Goal: Task Accomplishment & Management: Complete application form

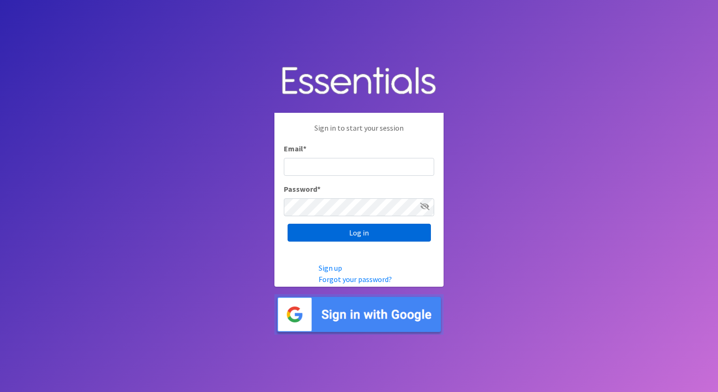
type input "[EMAIL_ADDRESS][DOMAIN_NAME]"
click at [323, 230] on input "Log in" at bounding box center [358, 233] width 143 height 18
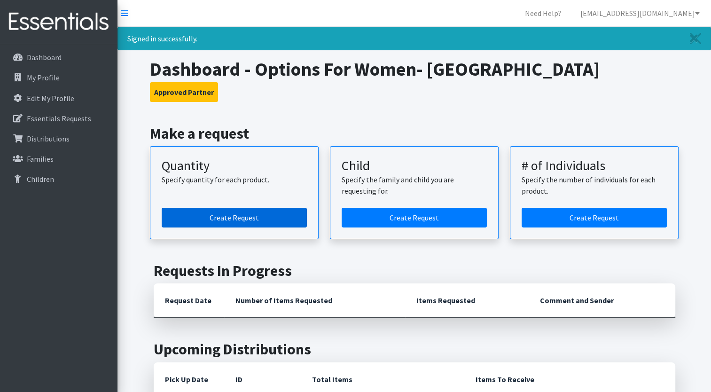
click at [259, 217] on link "Create Request" at bounding box center [234, 218] width 145 height 20
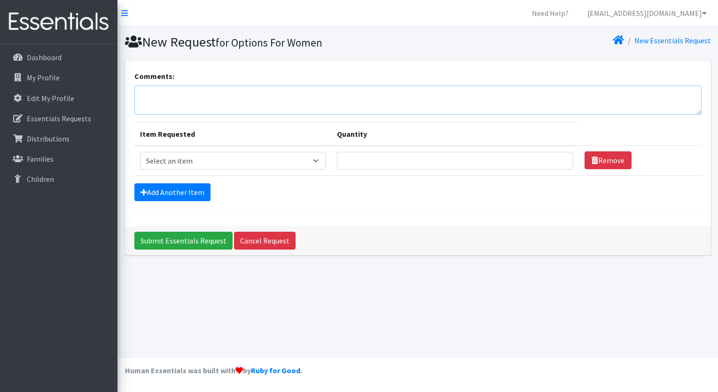
click at [147, 91] on textarea "Comments:" at bounding box center [417, 99] width 567 height 29
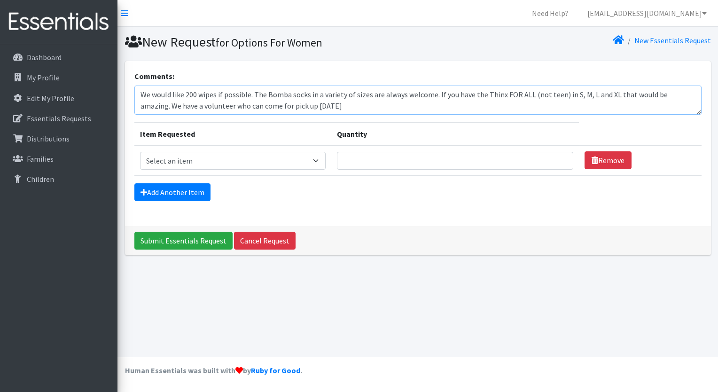
click at [139, 104] on textarea "We would like 200 wipes if possible. The Bomba socks in a variety of sizes are …" at bounding box center [417, 99] width 567 height 29
click at [485, 106] on textarea "We would like 200 wipes if possible. The Bomba socks in a variety of sizes are …" at bounding box center [417, 99] width 567 height 29
type textarea "We would like 200 wipes if possible. The Bomba socks in a variety of sizes are …"
click at [319, 159] on select "Select an item Adult Briefs (x-small) Adult Briefs Large Adult Briefs X-Large A…" at bounding box center [233, 161] width 186 height 18
select select "336"
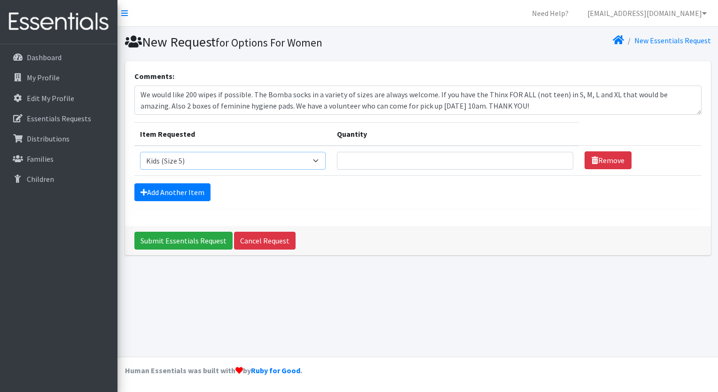
click at [140, 152] on select "Select an item Adult Briefs (x-small) Adult Briefs Large Adult Briefs X-Large A…" at bounding box center [233, 161] width 186 height 18
click at [362, 163] on input "Quantity" at bounding box center [455, 161] width 236 height 18
type input "1600"
click at [155, 189] on link "Add Another Item" at bounding box center [172, 192] width 76 height 18
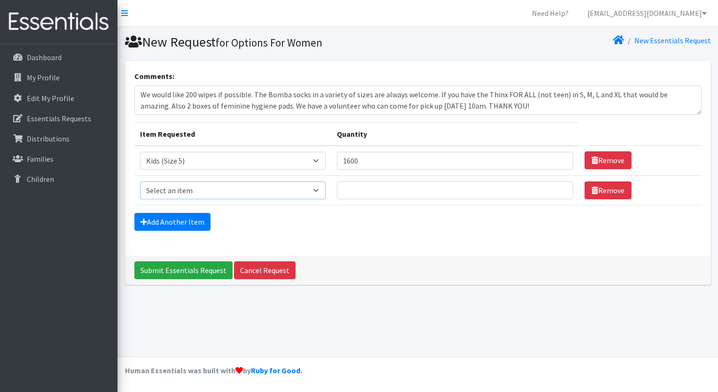
click at [324, 189] on select "Select an item Adult Briefs (x-small) Adult Briefs Large Adult Briefs X-Large A…" at bounding box center [233, 190] width 186 height 18
select select "338"
click at [140, 181] on select "Select an item Adult Briefs (x-small) Adult Briefs Large Adult Briefs X-Large A…" at bounding box center [233, 190] width 186 height 18
click at [366, 187] on input "Quantity" at bounding box center [455, 190] width 236 height 18
type input "1600"
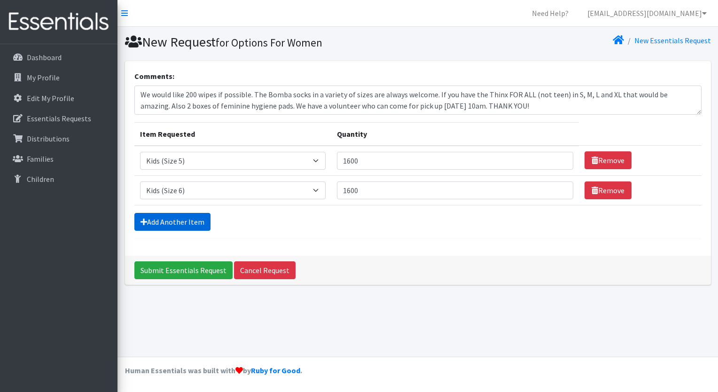
click at [171, 222] on link "Add Another Item" at bounding box center [172, 222] width 76 height 18
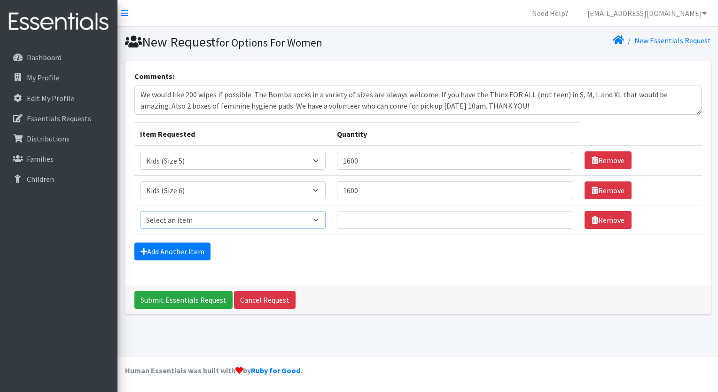
click at [320, 218] on select "Select an item Adult Briefs (x-small) Adult Briefs Large Adult Briefs X-Large A…" at bounding box center [233, 220] width 186 height 18
select select "15352"
click at [140, 211] on select "Select an item Adult Briefs (x-small) Adult Briefs Large Adult Briefs X-Large A…" at bounding box center [233, 220] width 186 height 18
click at [346, 217] on input "Quantity" at bounding box center [455, 220] width 236 height 18
type input "400"
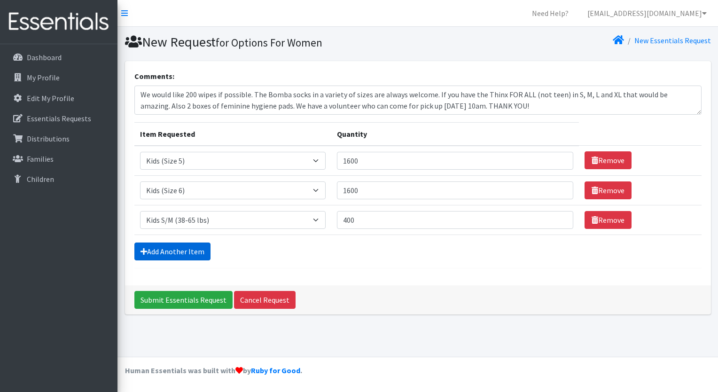
click at [169, 248] on link "Add Another Item" at bounding box center [172, 251] width 76 height 18
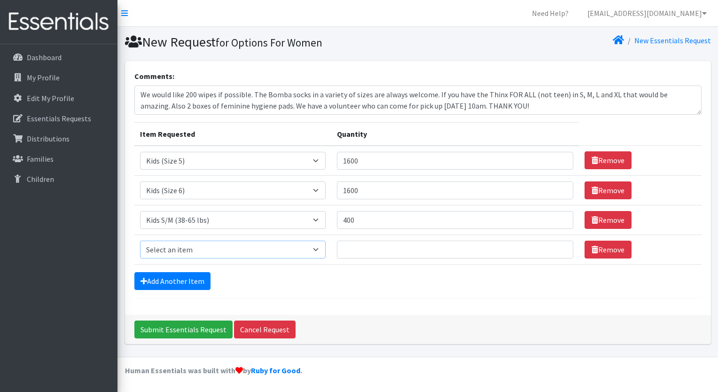
click at [323, 249] on select "Select an item Adult Briefs (x-small) Adult Briefs Large Adult Briefs X-Large A…" at bounding box center [233, 250] width 186 height 18
select select "15293"
click at [140, 241] on select "Select an item Adult Briefs (x-small) Adult Briefs Large Adult Briefs X-Large A…" at bounding box center [233, 250] width 186 height 18
click at [358, 248] on input "Quantity" at bounding box center [455, 250] width 236 height 18
type input "600"
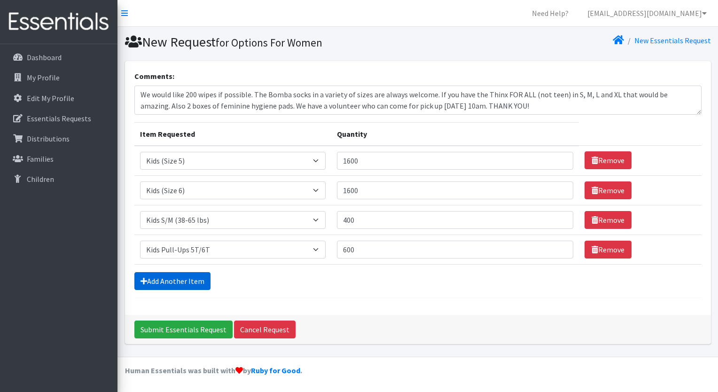
click at [171, 279] on link "Add Another Item" at bounding box center [172, 281] width 76 height 18
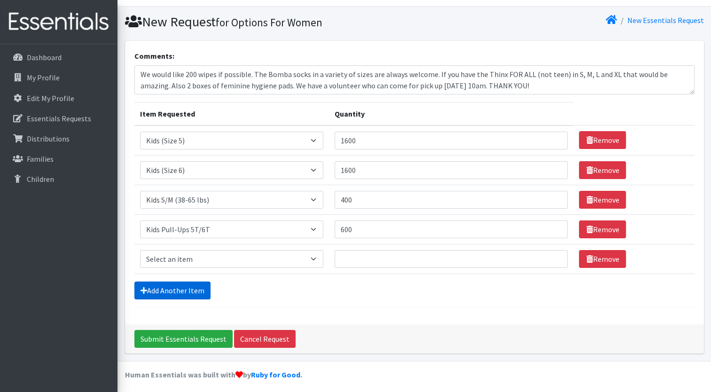
scroll to position [23, 0]
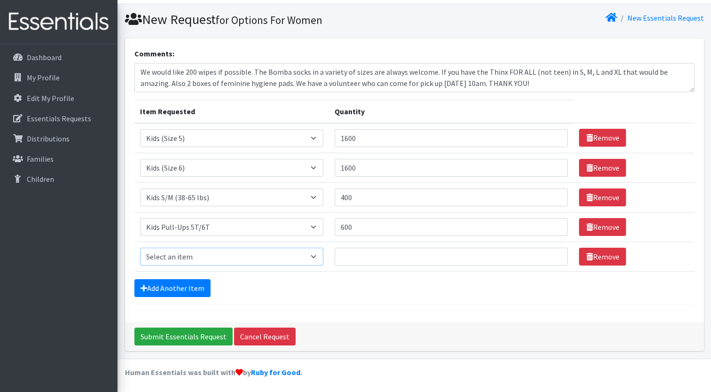
click at [322, 257] on select "Select an item Adult Briefs (x-small) Adult Briefs Large Adult Briefs X-Large A…" at bounding box center [232, 257] width 184 height 18
select select "354"
click at [140, 248] on select "Select an item Adult Briefs (x-small) Adult Briefs Large Adult Briefs X-Large A…" at bounding box center [232, 257] width 184 height 18
click at [349, 254] on input "Quantity" at bounding box center [450, 257] width 233 height 18
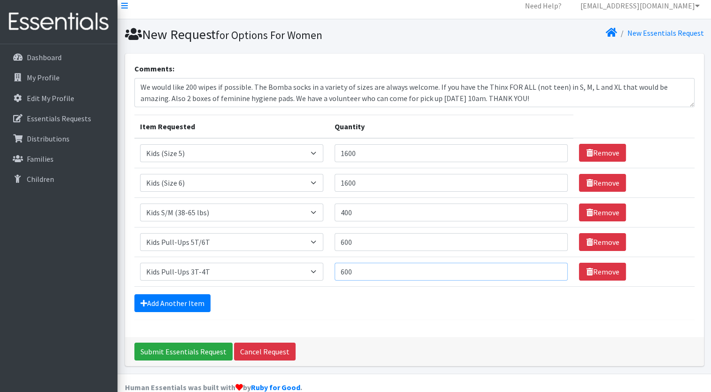
scroll to position [0, 0]
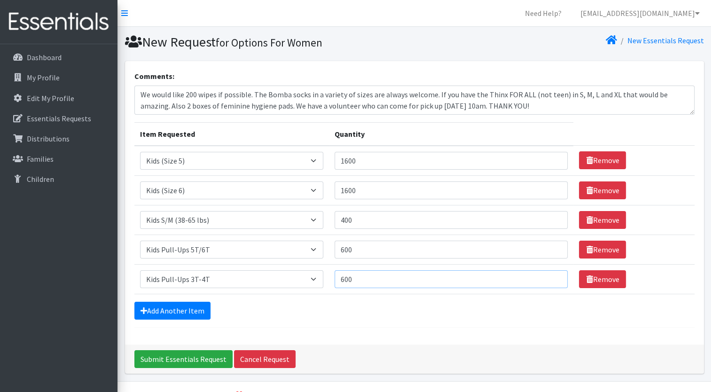
type input "600"
drag, startPoint x: 258, startPoint y: 107, endPoint x: 155, endPoint y: 106, distance: 103.3
click at [155, 106] on textarea "We would like 200 wipes if possible. The Bomba socks in a variety of sizes are …" at bounding box center [414, 99] width 560 height 29
type textarea "We would like 200 wipes if possible. The Bomba socks in a variety of sizes are …"
click at [185, 311] on link "Add Another Item" at bounding box center [172, 311] width 76 height 18
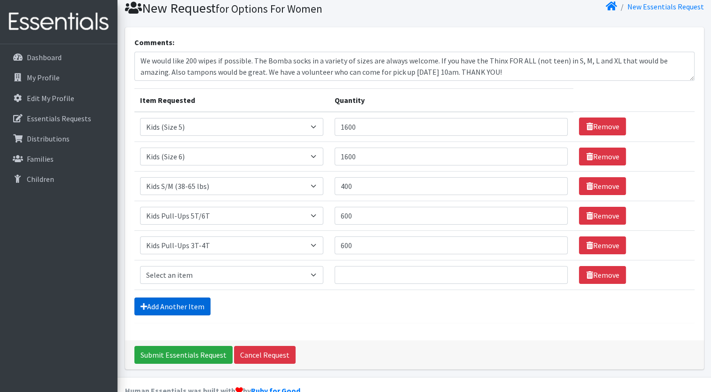
scroll to position [52, 0]
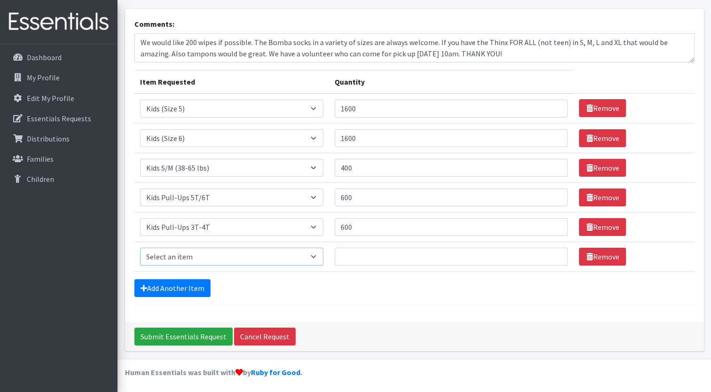
click at [318, 257] on select "Select an item Adult Briefs (x-small) Adult Briefs Large Adult Briefs X-Large A…" at bounding box center [232, 257] width 184 height 18
select select "4362"
click at [140, 248] on select "Select an item Adult Briefs (x-small) Adult Briefs Large Adult Briefs X-Large A…" at bounding box center [232, 257] width 184 height 18
click at [353, 258] on input "Quantity" at bounding box center [450, 257] width 233 height 18
type input "100"
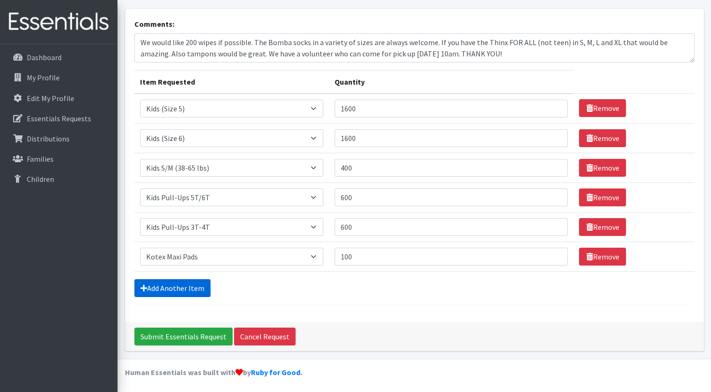
click at [161, 279] on link "Add Another Item" at bounding box center [172, 288] width 76 height 18
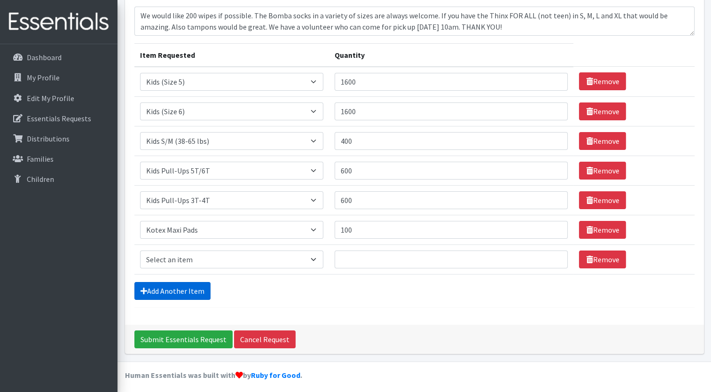
scroll to position [81, 0]
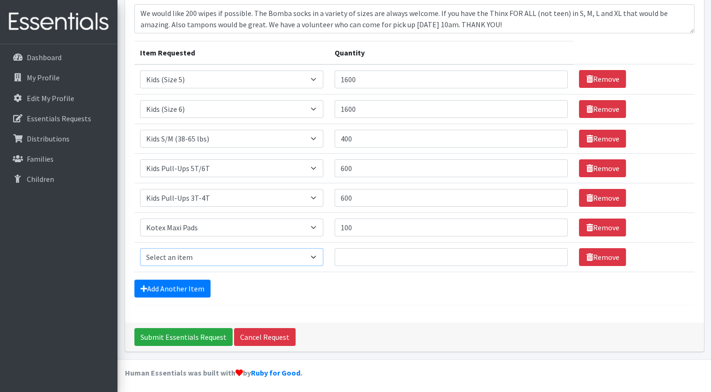
click at [319, 255] on select "Select an item Adult Briefs (x-small) Adult Briefs Large Adult Briefs X-Large A…" at bounding box center [232, 257] width 184 height 18
click at [321, 255] on select "Select an item Adult Briefs (x-small) Adult Briefs Large Adult Briefs X-Large A…" at bounding box center [232, 257] width 184 height 18
select select "4717"
click at [140, 248] on select "Select an item Adult Briefs (x-small) Adult Briefs Large Adult Briefs X-Large A…" at bounding box center [232, 257] width 184 height 18
click at [356, 258] on input "Quantity" at bounding box center [450, 257] width 233 height 18
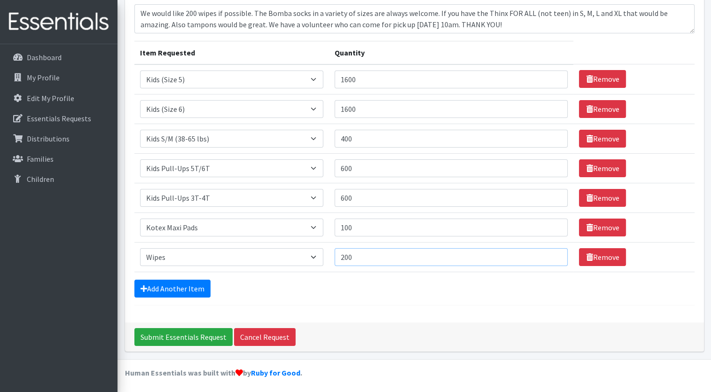
scroll to position [0, 0]
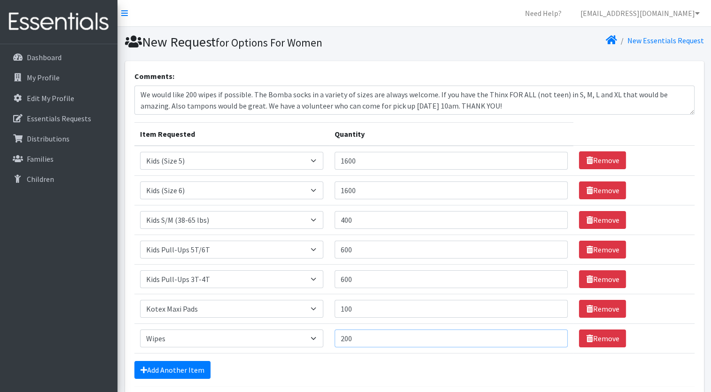
type input "200"
drag, startPoint x: 252, startPoint y: 93, endPoint x: 132, endPoint y: 94, distance: 120.7
click at [132, 94] on div "Comments: We would like 200 wipes if possible. The Bomba socks in a variety of …" at bounding box center [414, 232] width 579 height 342
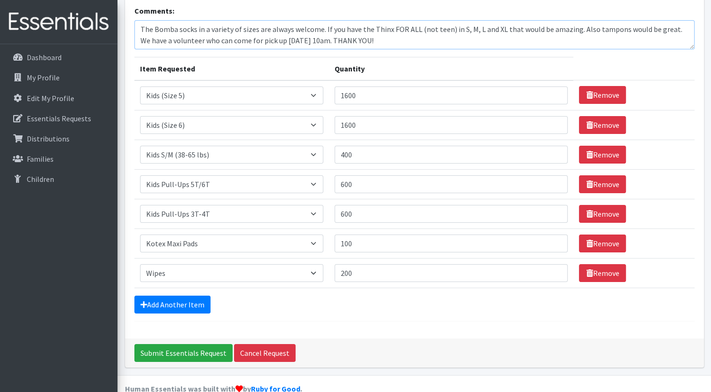
scroll to position [81, 0]
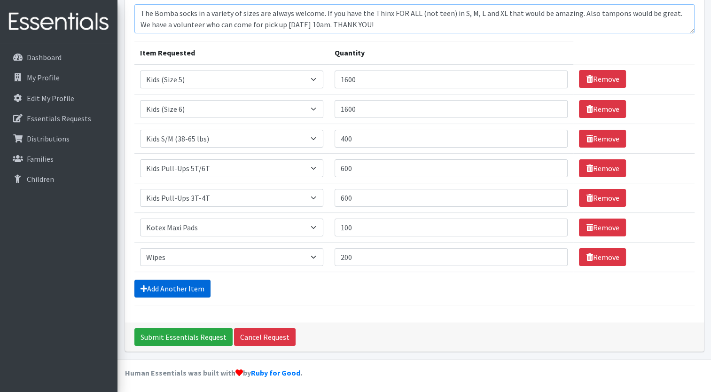
type textarea "The Bomba socks in a variety of sizes are always welcome. If you have the Thinx…"
click at [183, 290] on link "Add Another Item" at bounding box center [172, 288] width 76 height 18
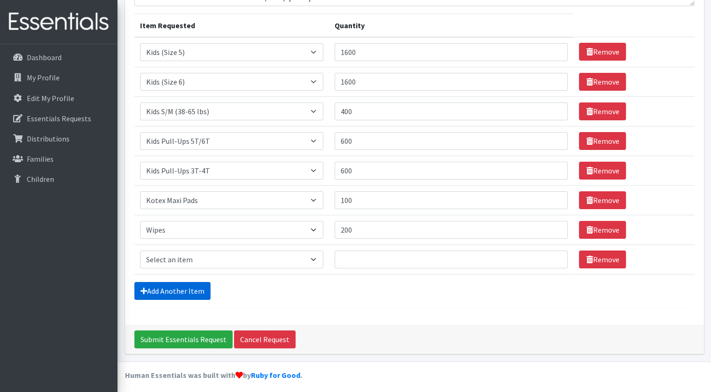
scroll to position [111, 0]
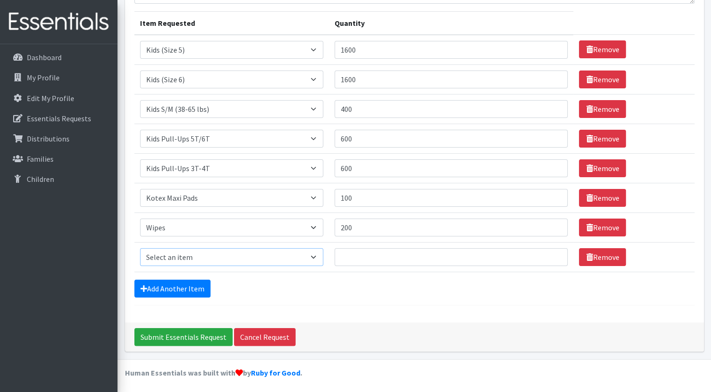
click at [320, 257] on select "Select an item Adult Briefs (x-small) Adult Briefs Large Adult Briefs X-Large A…" at bounding box center [232, 257] width 184 height 18
select select "14417"
click at [140, 248] on select "Select an item Adult Briefs (x-small) Adult Briefs Large Adult Briefs X-Large A…" at bounding box center [232, 257] width 184 height 18
click at [355, 256] on input "Quantity" at bounding box center [450, 257] width 233 height 18
click at [590, 252] on link "Remove" at bounding box center [602, 257] width 47 height 18
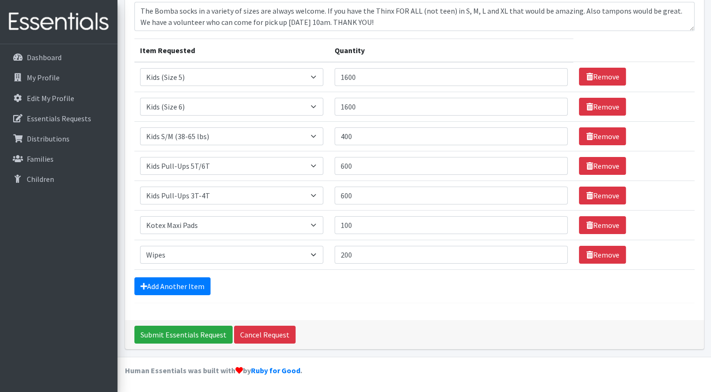
scroll to position [81, 0]
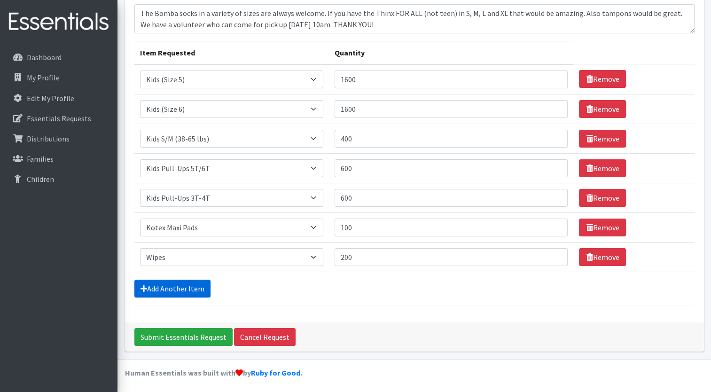
click at [192, 284] on link "Add Another Item" at bounding box center [172, 288] width 76 height 18
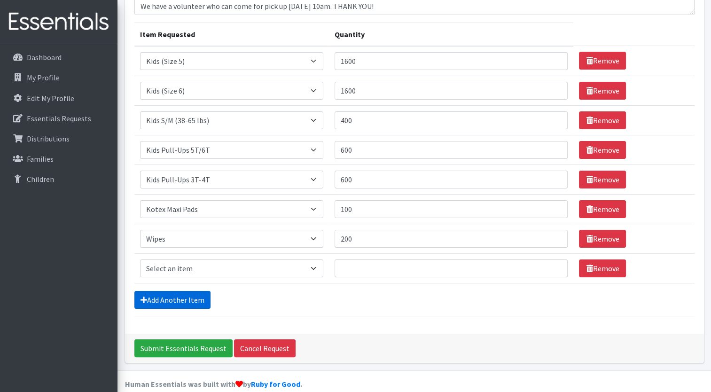
scroll to position [111, 0]
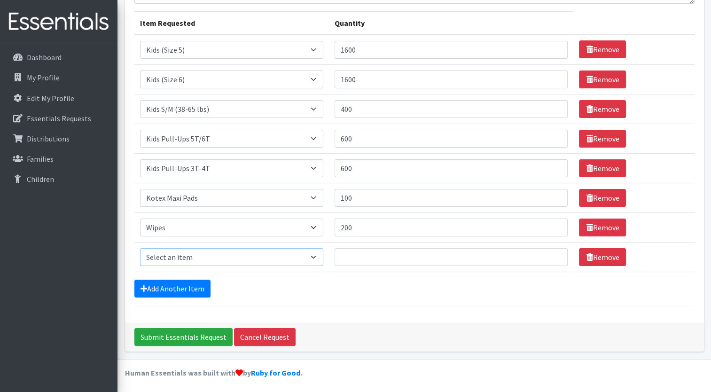
click at [321, 258] on select "Select an item Adult Briefs (x-small) Adult Briefs Large Adult Briefs X-Large A…" at bounding box center [232, 257] width 184 height 18
select select "14415"
click at [140, 248] on select "Select an item Adult Briefs (x-small) Adult Briefs Large Adult Briefs X-Large A…" at bounding box center [232, 257] width 184 height 18
click at [352, 257] on input "Quantity" at bounding box center [450, 257] width 233 height 18
type input "30"
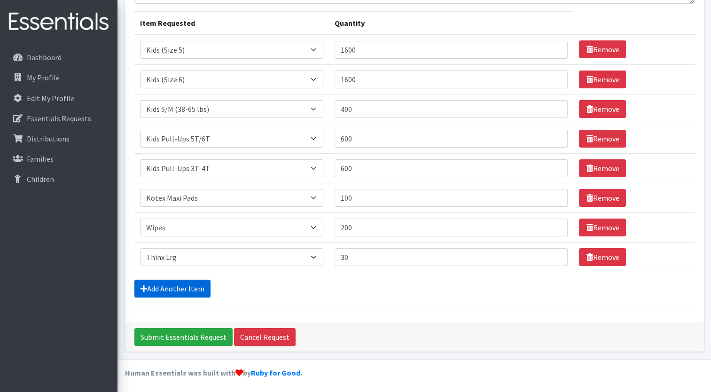
click at [155, 279] on link "Add Another Item" at bounding box center [172, 288] width 76 height 18
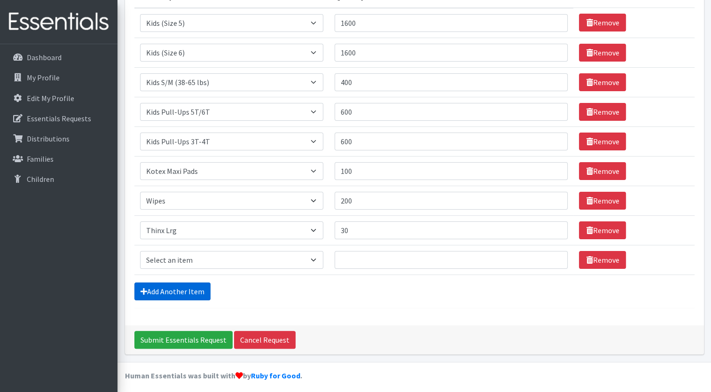
scroll to position [140, 0]
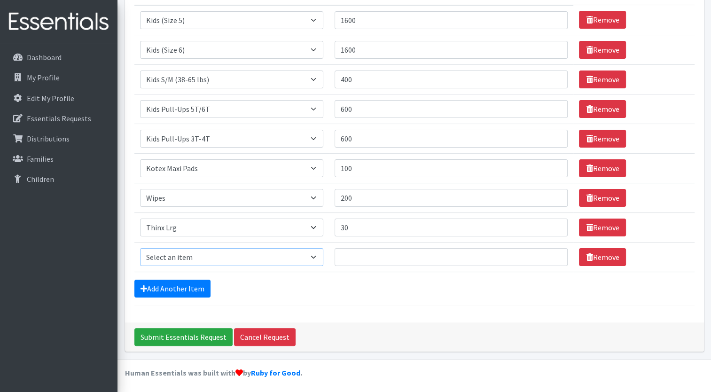
click at [321, 255] on select "Select an item Adult Briefs (x-small) Adult Briefs Large Adult Briefs X-Large A…" at bounding box center [232, 257] width 184 height 18
select select "14416"
click at [140, 248] on select "Select an item Adult Briefs (x-small) Adult Briefs Large Adult Briefs X-Large A…" at bounding box center [232, 257] width 184 height 18
click at [351, 256] on input "Quantity" at bounding box center [450, 257] width 233 height 18
type input "20"
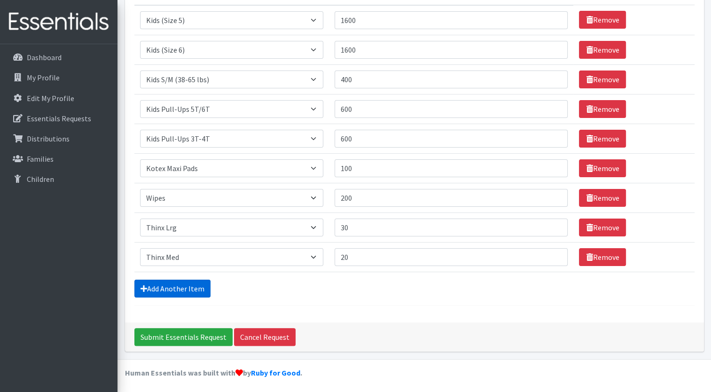
click at [156, 289] on link "Add Another Item" at bounding box center [172, 288] width 76 height 18
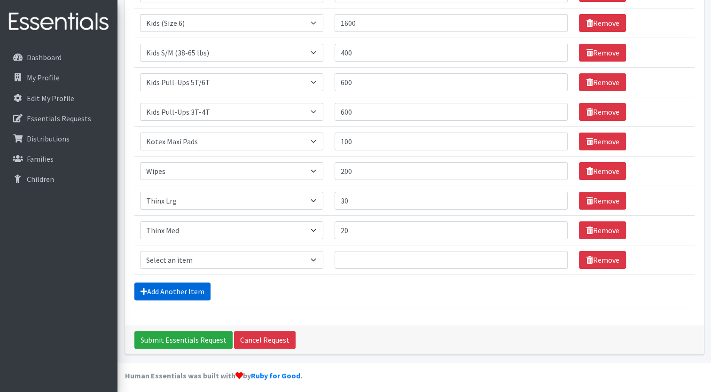
scroll to position [170, 0]
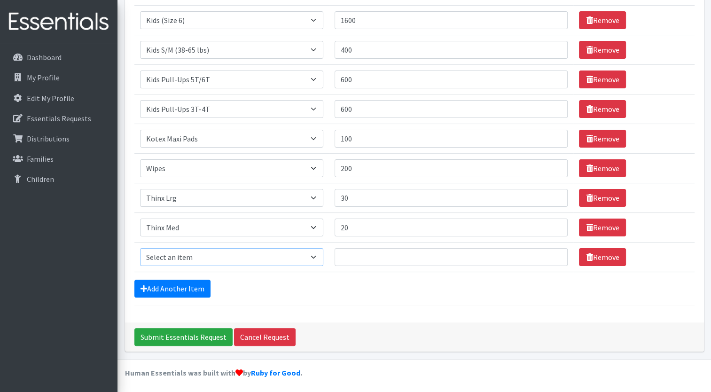
click at [319, 253] on select "Select an item Adult Briefs (x-small) Adult Briefs Large Adult Briefs X-Large A…" at bounding box center [232, 257] width 184 height 18
click at [322, 256] on select "Select an item Adult Briefs (x-small) Adult Briefs Large Adult Briefs X-Large A…" at bounding box center [232, 257] width 184 height 18
click at [332, 305] on hr at bounding box center [414, 305] width 560 height 0
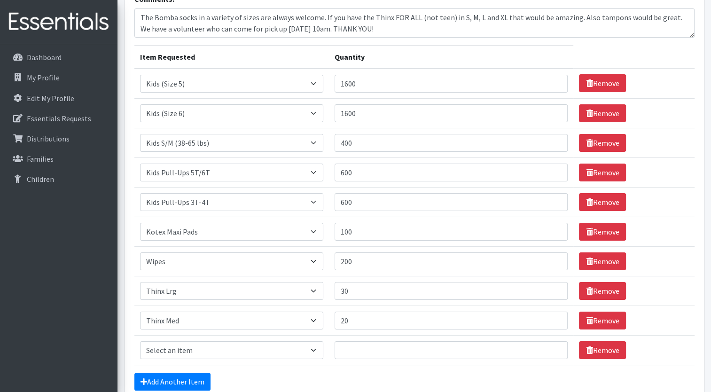
scroll to position [76, 0]
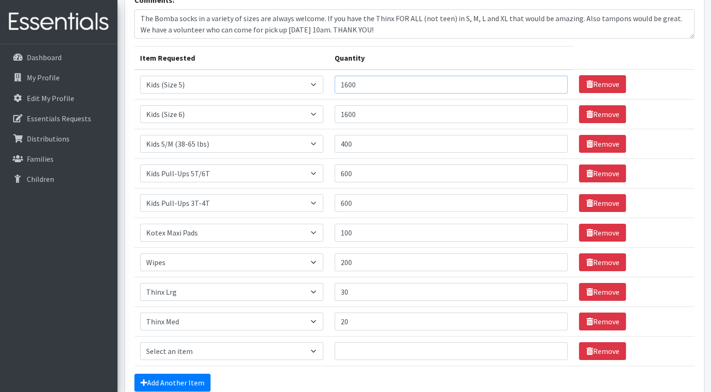
drag, startPoint x: 364, startPoint y: 83, endPoint x: 334, endPoint y: 84, distance: 29.1
click at [334, 84] on td "Quantity 1600" at bounding box center [451, 85] width 244 height 30
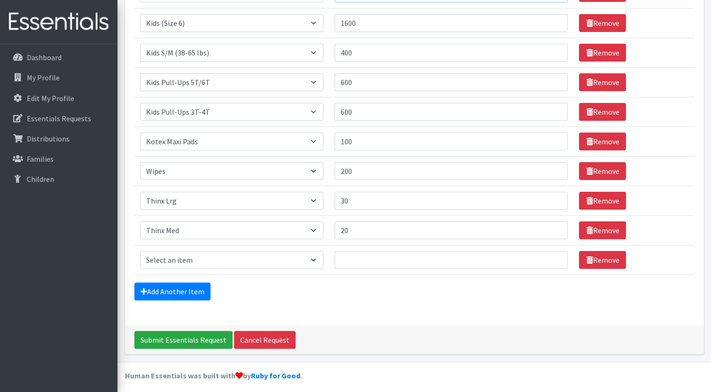
scroll to position [170, 0]
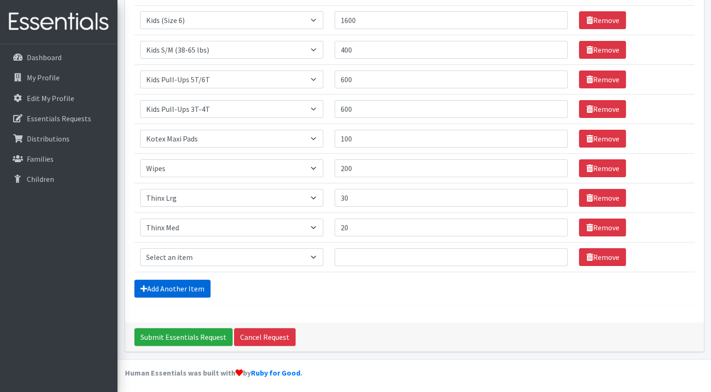
type input "3600"
click at [165, 287] on link "Add Another Item" at bounding box center [172, 288] width 76 height 18
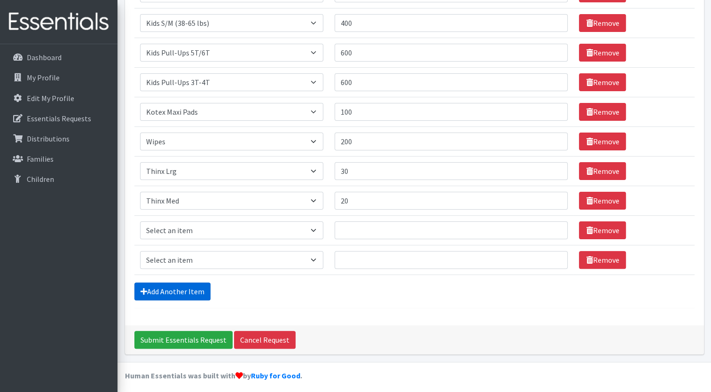
scroll to position [199, 0]
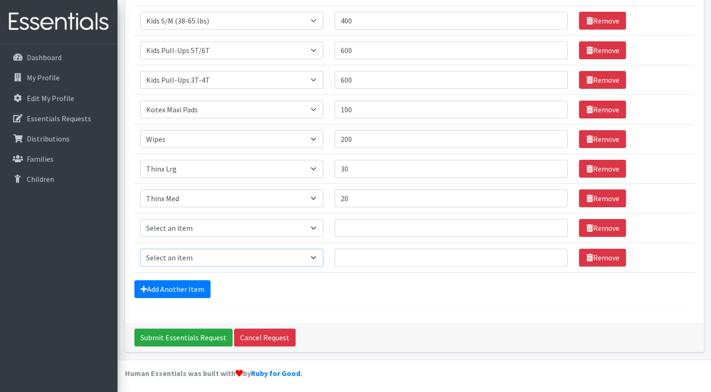
click at [319, 255] on select "Select an item Adult Briefs (x-small) Adult Briefs Large Adult Briefs X-Large A…" at bounding box center [232, 257] width 184 height 18
select select "346"
click at [140, 248] on select "Select an item Adult Briefs (x-small) Adult Briefs Large Adult Briefs X-Large A…" at bounding box center [232, 257] width 184 height 18
click at [320, 228] on select "Select an item Adult Briefs (x-small) Adult Briefs Large Adult Briefs X-Large A…" at bounding box center [232, 228] width 184 height 18
click at [316, 225] on select "Select an item Adult Briefs (x-small) Adult Briefs Large Adult Briefs X-Large A…" at bounding box center [232, 228] width 184 height 18
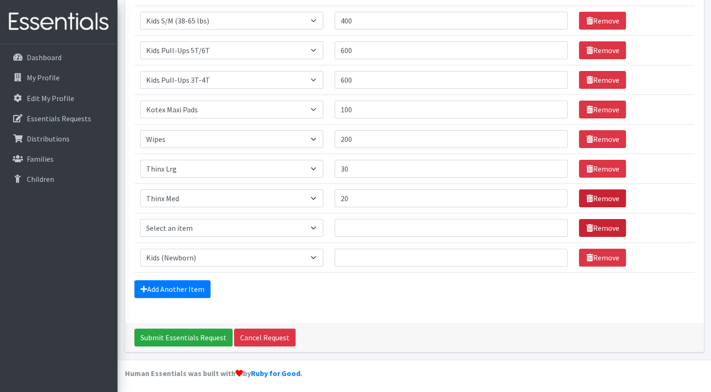
click at [596, 222] on link "Remove" at bounding box center [602, 228] width 47 height 18
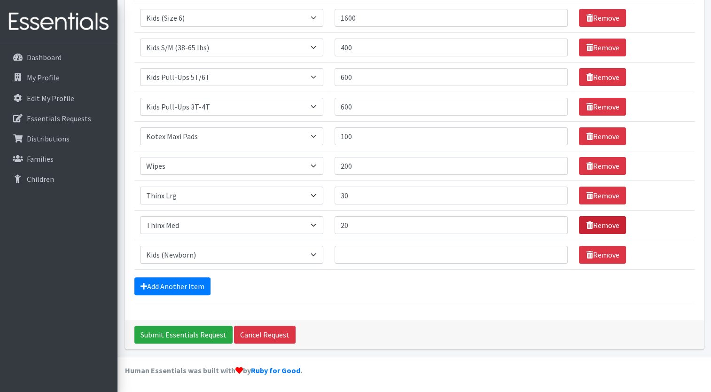
scroll to position [170, 0]
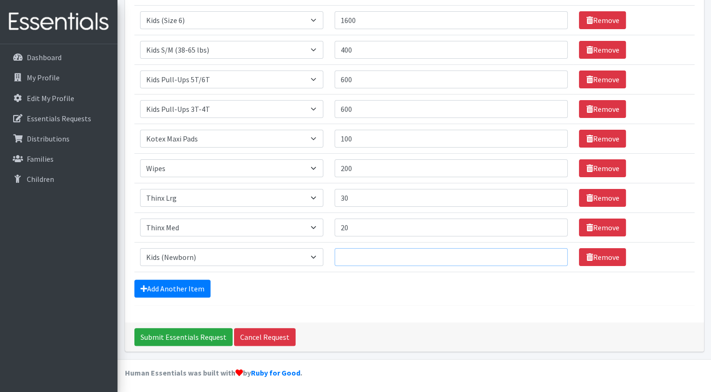
click at [357, 255] on input "Quantity" at bounding box center [450, 257] width 233 height 18
type input "1000"
click at [160, 282] on link "Add Another Item" at bounding box center [172, 288] width 76 height 18
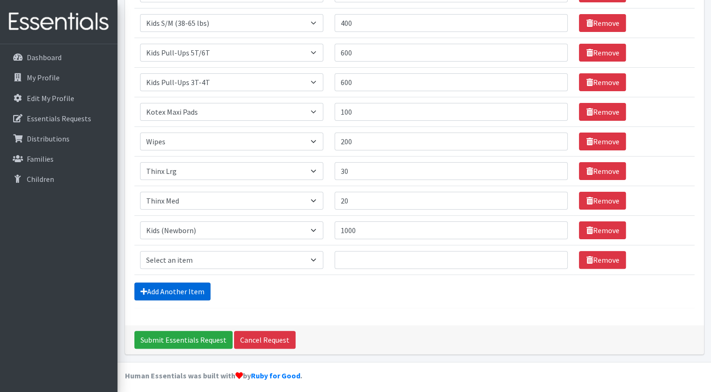
scroll to position [199, 0]
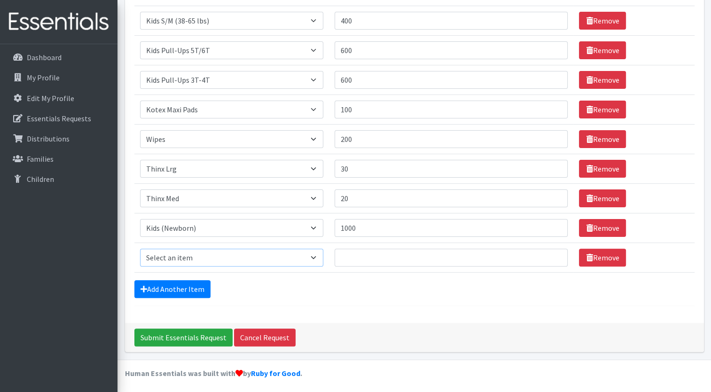
click at [317, 254] on select "Select an item Adult Briefs (x-small) Adult Briefs Large Adult Briefs X-Large A…" at bounding box center [232, 257] width 184 height 18
select select "348"
click at [140, 248] on select "Select an item Adult Briefs (x-small) Adult Briefs Large Adult Briefs X-Large A…" at bounding box center [232, 257] width 184 height 18
click at [352, 256] on input "Quantity" at bounding box center [450, 257] width 233 height 18
type input "1000"
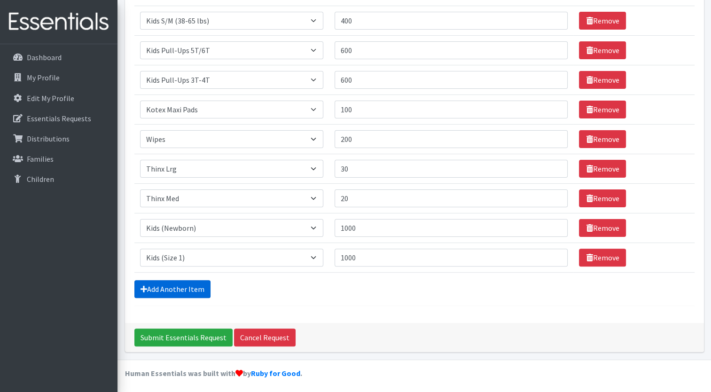
click at [182, 287] on link "Add Another Item" at bounding box center [172, 289] width 76 height 18
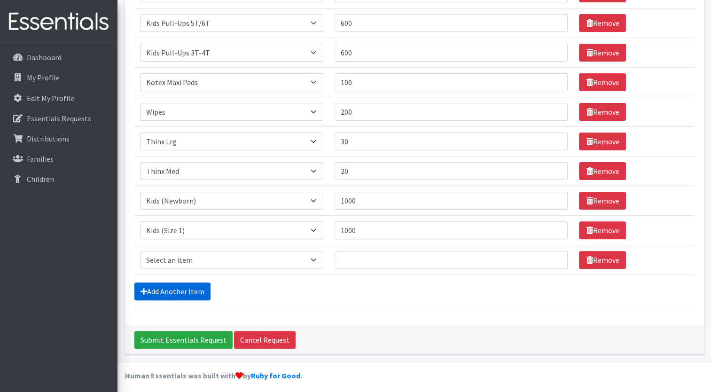
scroll to position [229, 0]
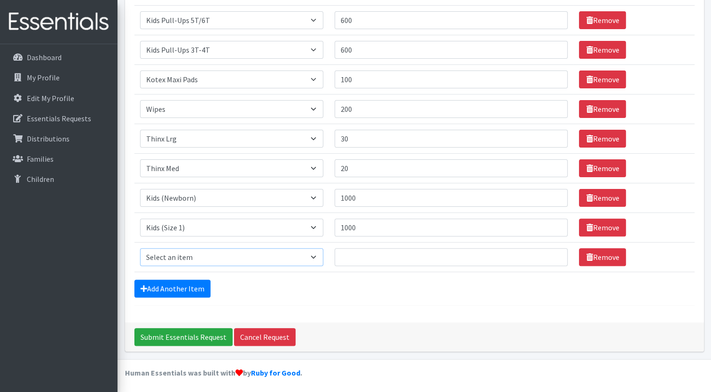
click at [317, 255] on select "Select an item Adult Briefs (x-small) Adult Briefs Large Adult Briefs X-Large A…" at bounding box center [232, 257] width 184 height 18
select select "335"
click at [140, 248] on select "Select an item Adult Briefs (x-small) Adult Briefs Large Adult Briefs X-Large A…" at bounding box center [232, 257] width 184 height 18
click at [186, 332] on input "Submit Essentials Request" at bounding box center [183, 337] width 98 height 18
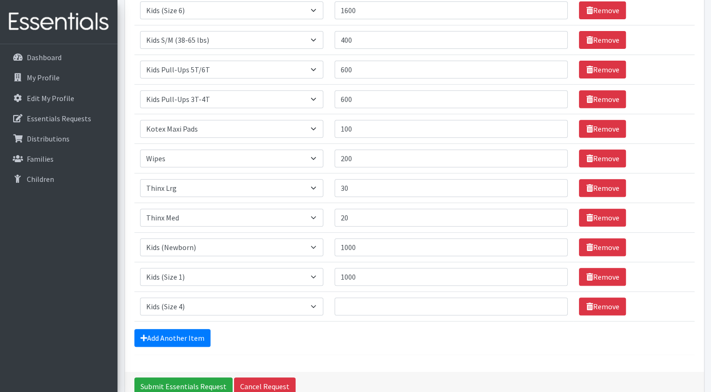
scroll to position [376, 0]
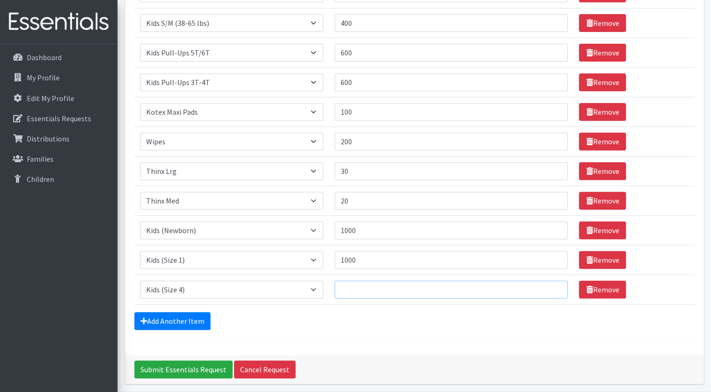
click at [352, 292] on input "Quantity" at bounding box center [450, 289] width 233 height 18
click at [588, 286] on link "Remove" at bounding box center [602, 289] width 47 height 18
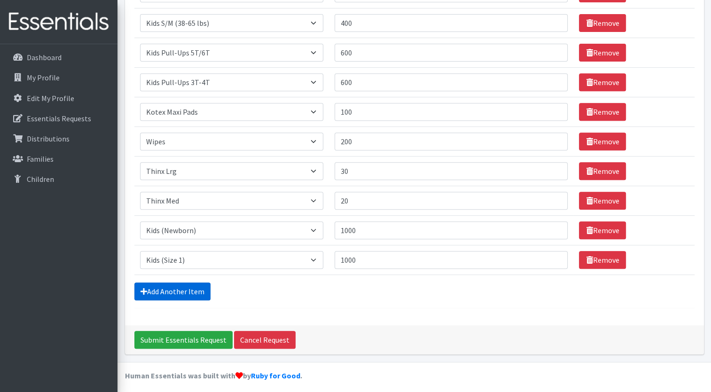
click at [165, 291] on link "Add Another Item" at bounding box center [172, 291] width 76 height 18
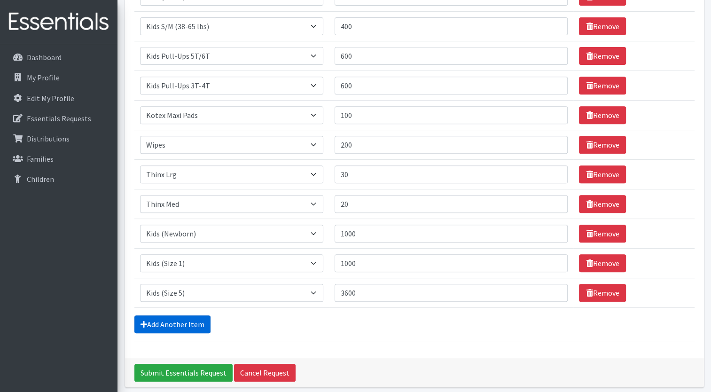
scroll to position [408, 0]
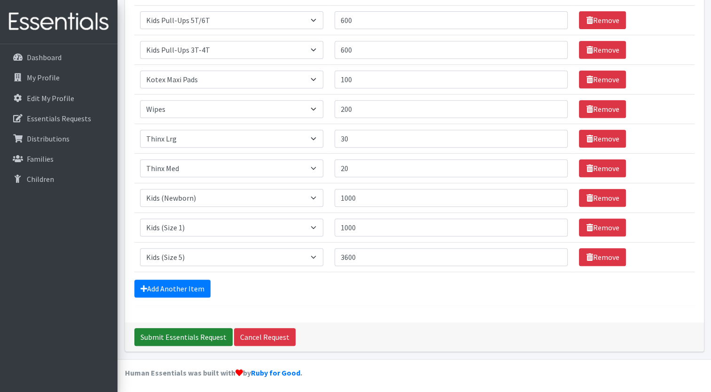
click at [166, 333] on input "Submit Essentials Request" at bounding box center [183, 337] width 98 height 18
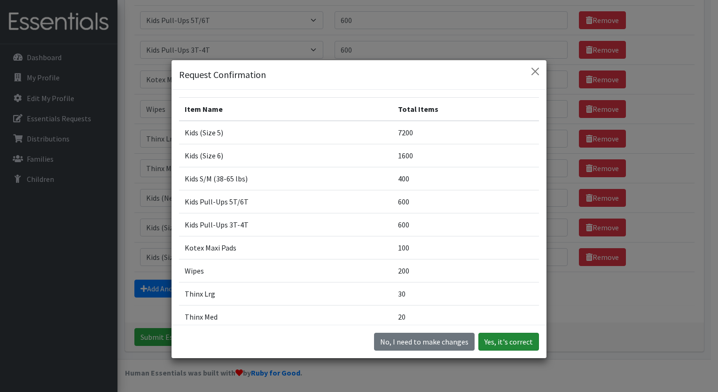
click at [505, 341] on button "Yes, it's correct" at bounding box center [508, 342] width 61 height 18
